Goal: Find contact information: Find contact information

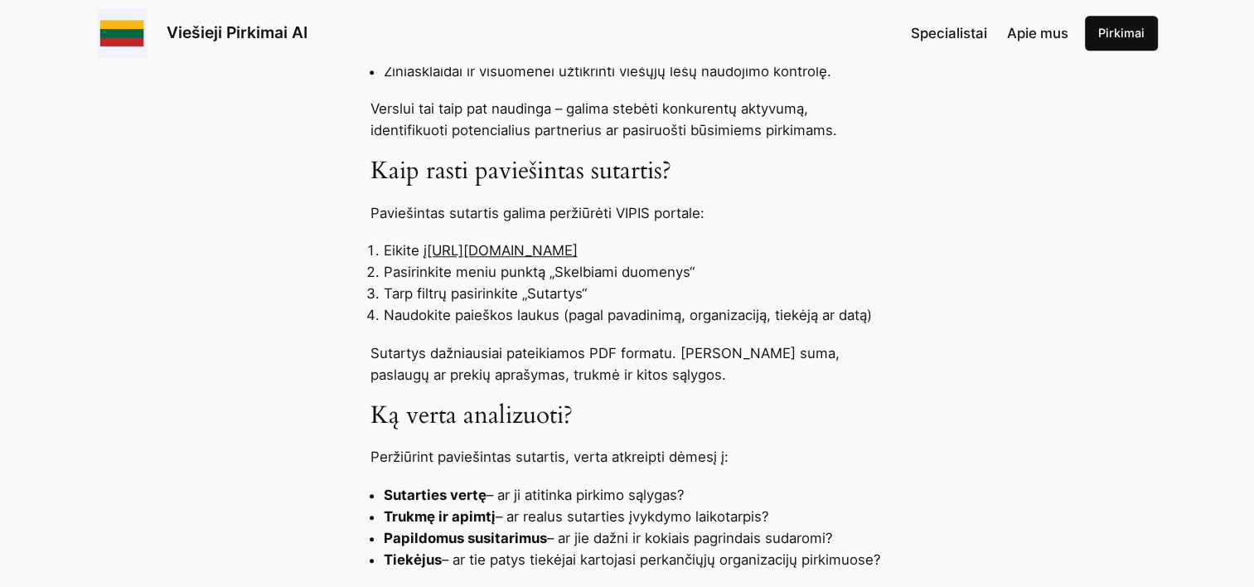
scroll to position [1160, 0]
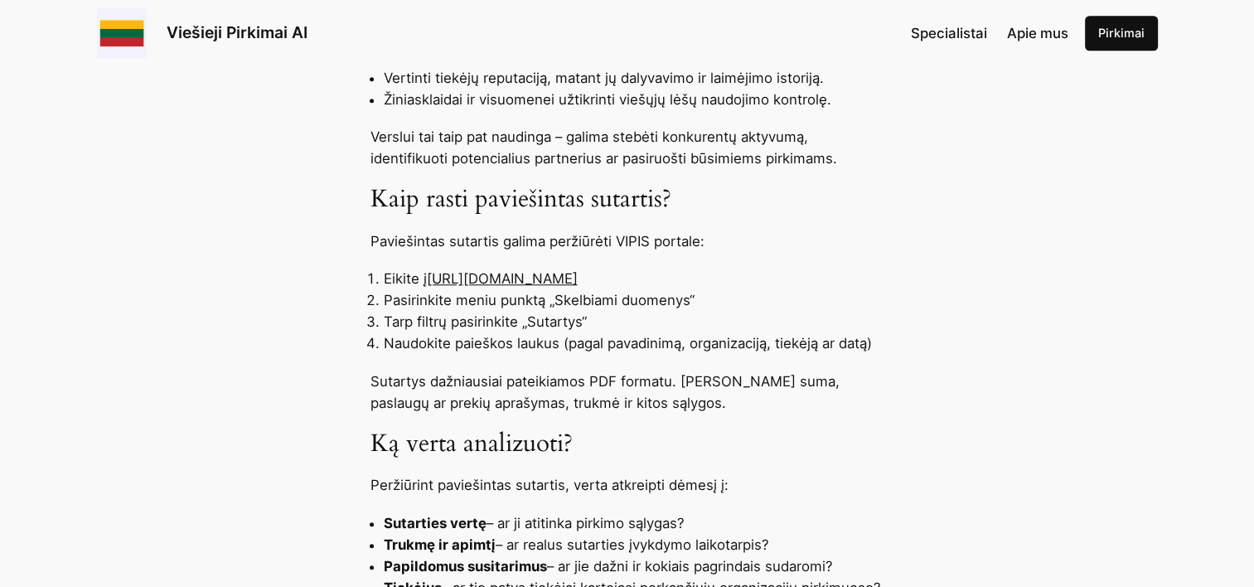
click at [534, 279] on link "[URL][DOMAIN_NAME]" at bounding box center [502, 278] width 151 height 17
click at [496, 282] on link "[URL][DOMAIN_NAME]" at bounding box center [502, 278] width 151 height 17
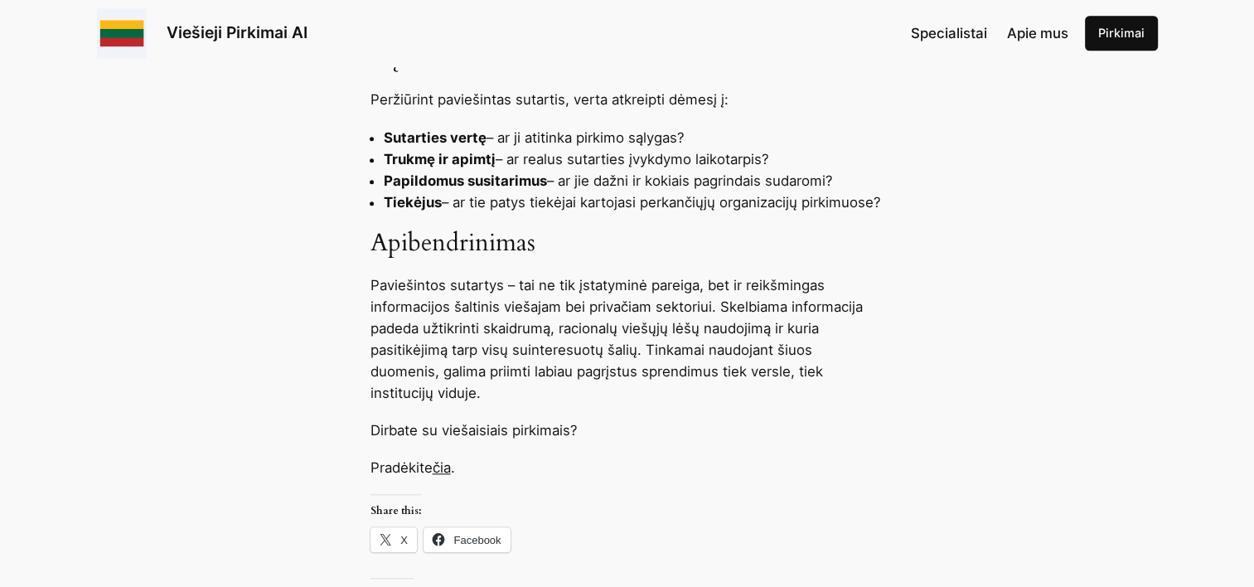
scroll to position [1575, 0]
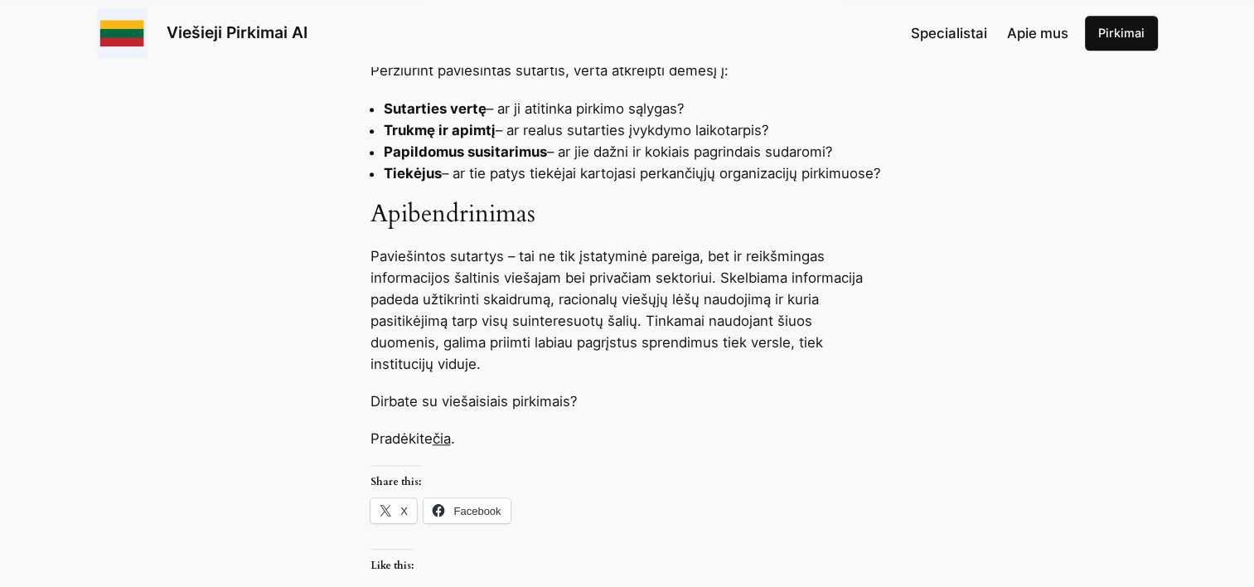
click at [443, 441] on link "čia" at bounding box center [442, 438] width 18 height 17
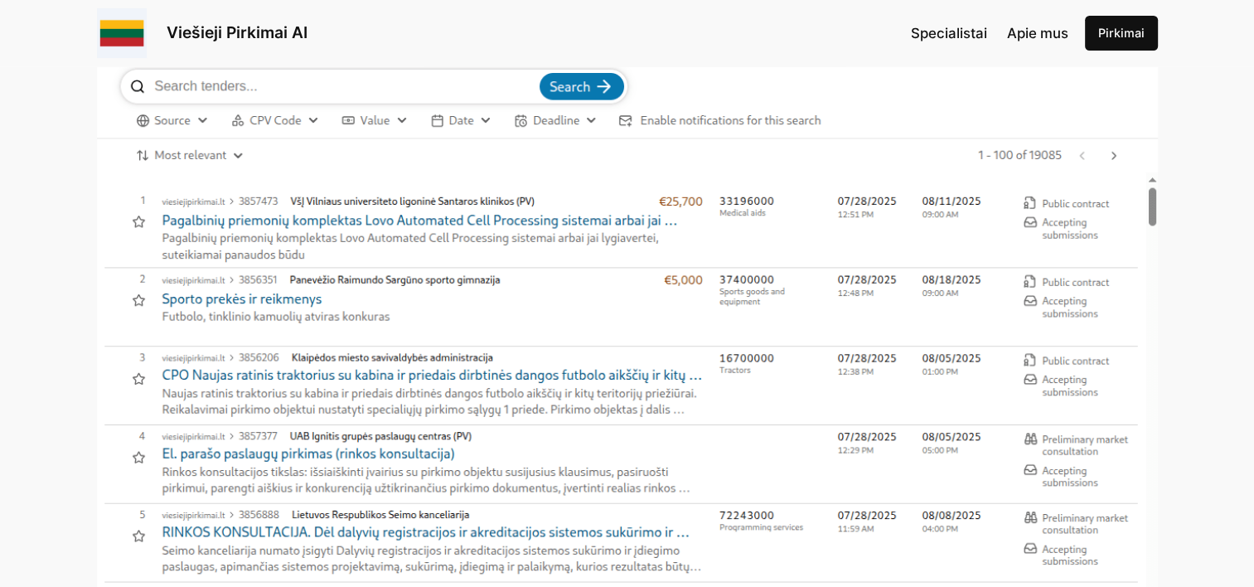
scroll to position [166, 0]
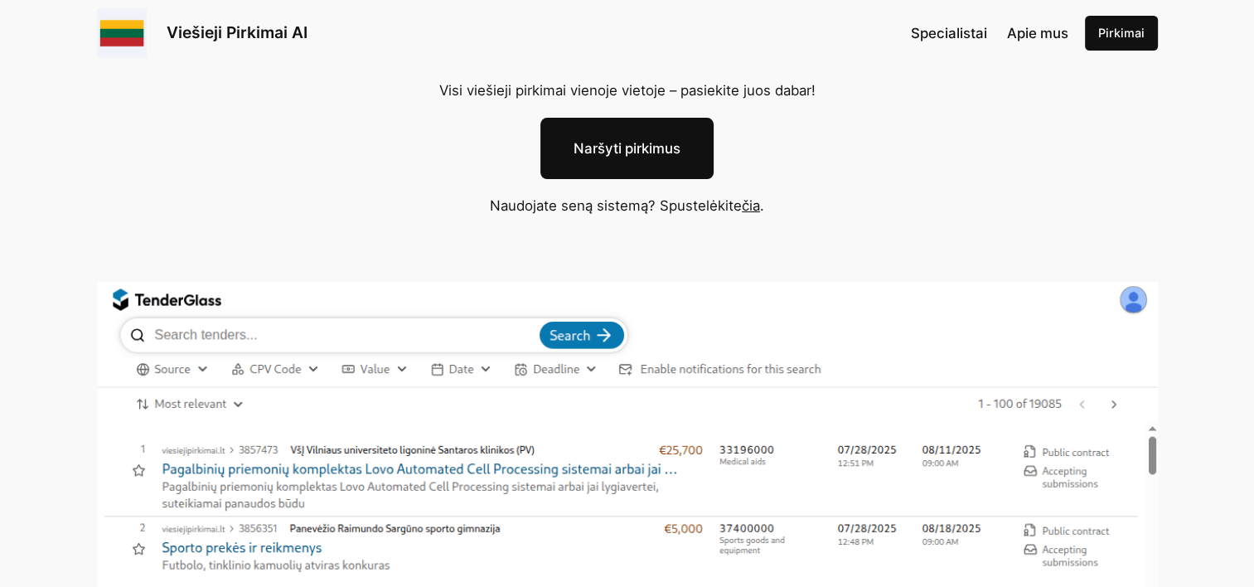
click at [249, 334] on img at bounding box center [627, 593] width 1061 height 622
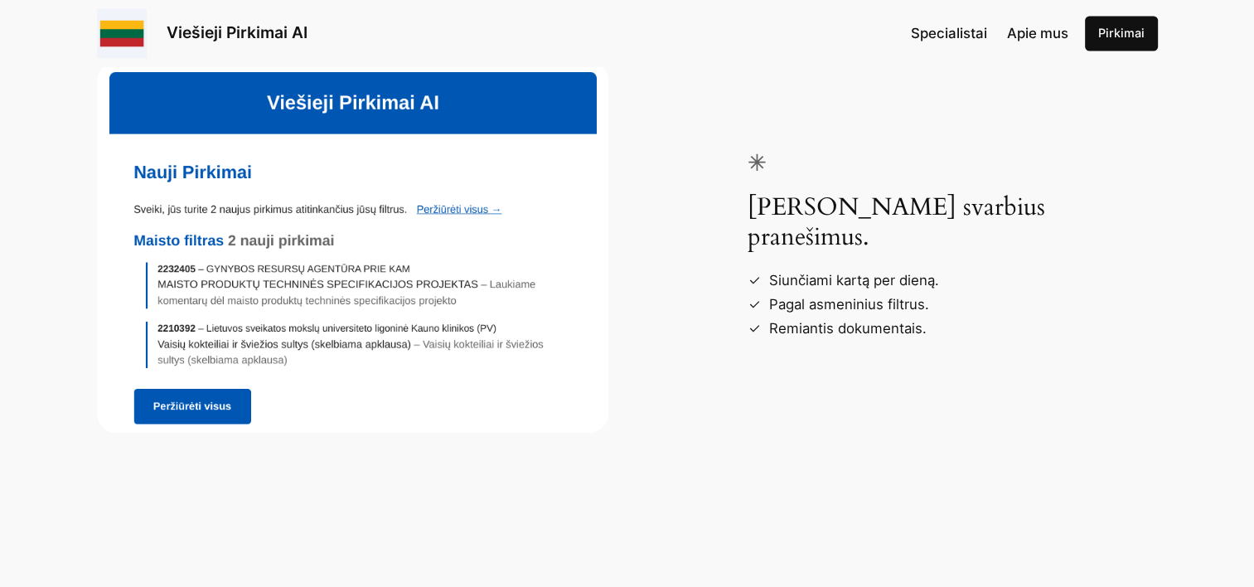
scroll to position [2984, 0]
